Goal: Find specific page/section: Find specific page/section

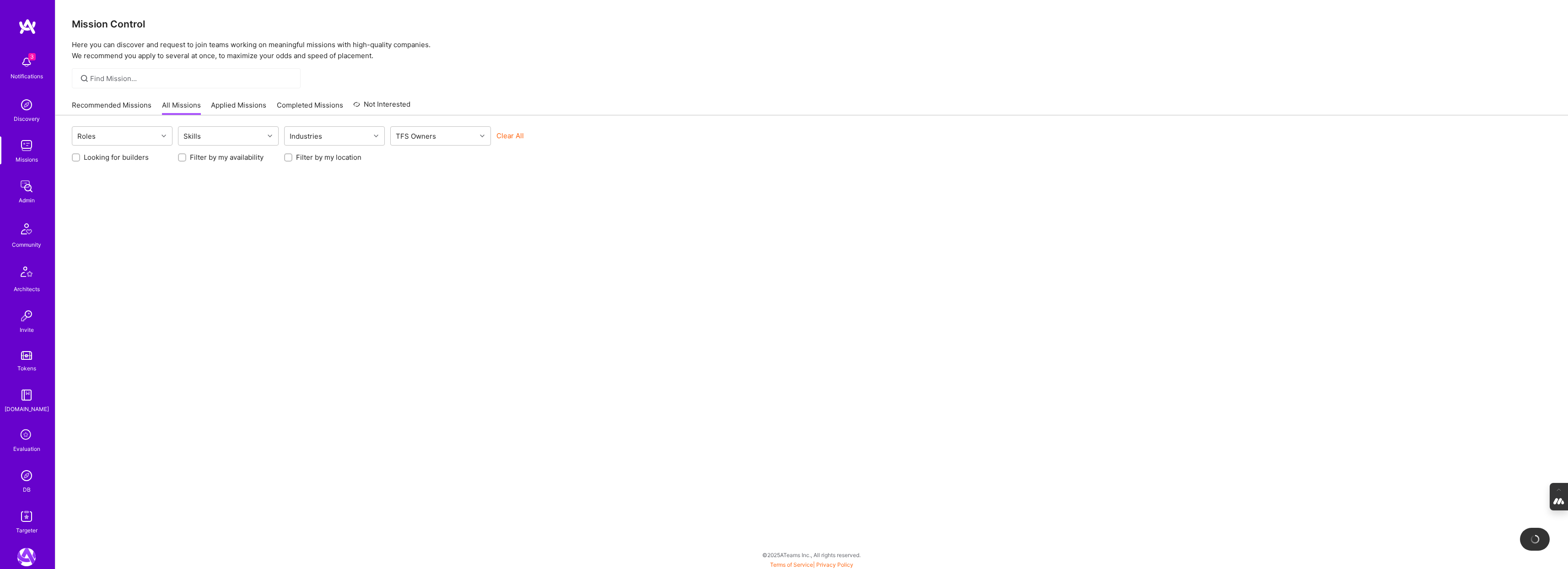
click at [24, 442] on icon at bounding box center [26, 436] width 18 height 18
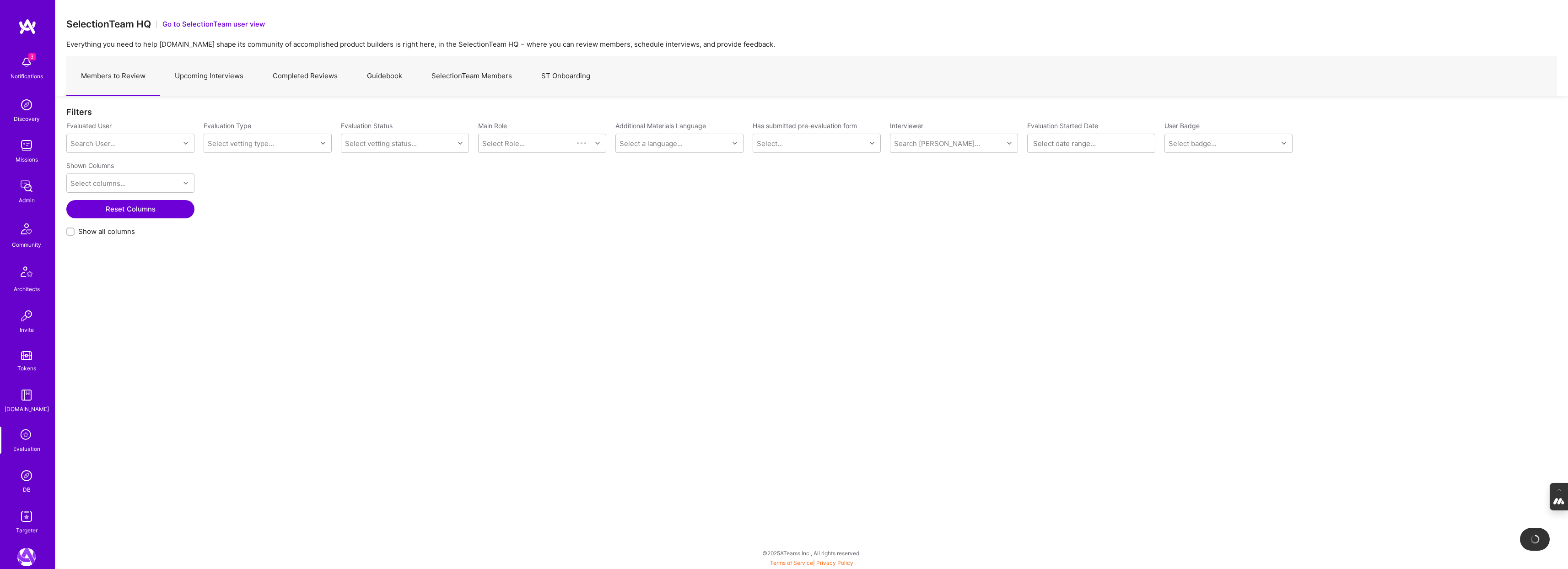
click at [467, 78] on link "SelectionTeam Members" at bounding box center [472, 76] width 110 height 40
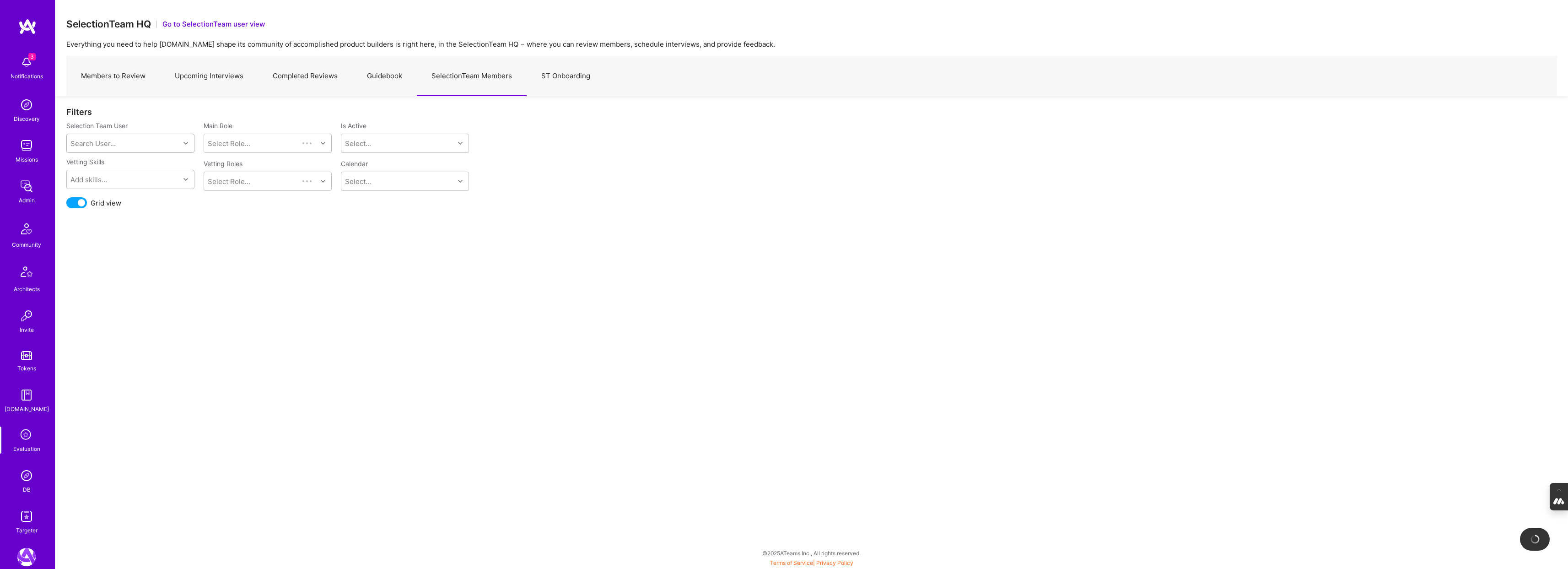
click at [161, 138] on div "Search User..." at bounding box center [124, 143] width 113 height 18
type input "ricar"
click at [126, 172] on div "[EMAIL_ADDRESS][DOMAIN_NAME]" at bounding box center [142, 177] width 93 height 10
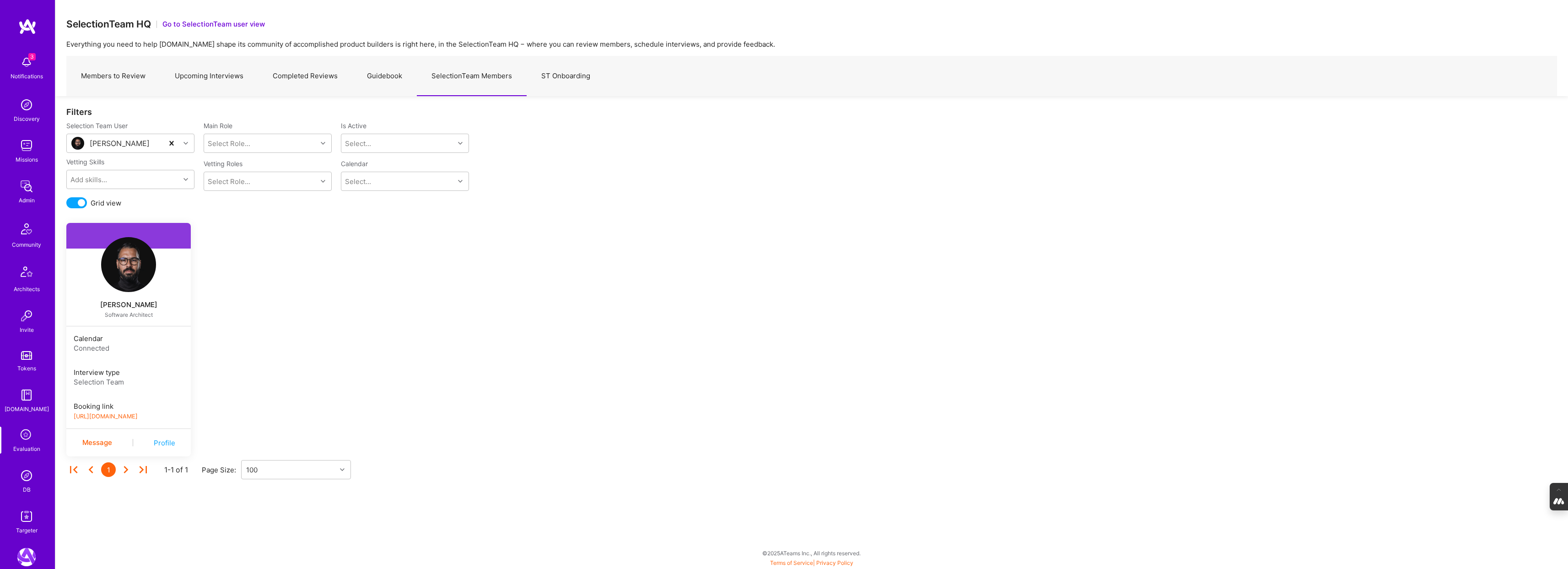
click at [138, 417] on link "[URL][DOMAIN_NAME]" at bounding box center [105, 416] width 64 height 7
